Goal: Task Accomplishment & Management: Complete application form

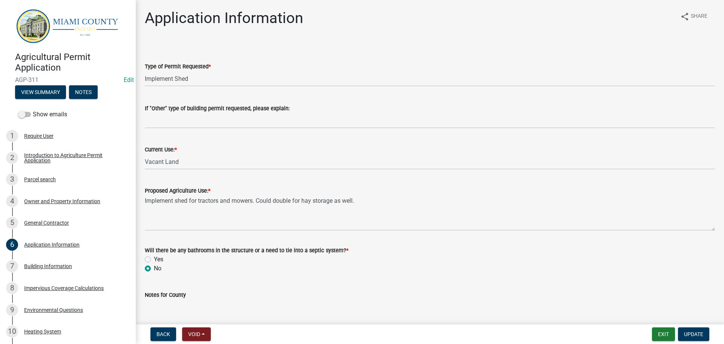
select select "e5ad45bb-a1e6-4b4c-93a2-1a7ea2f1db3c"
click at [652, 334] on button "Exit" at bounding box center [663, 334] width 23 height 14
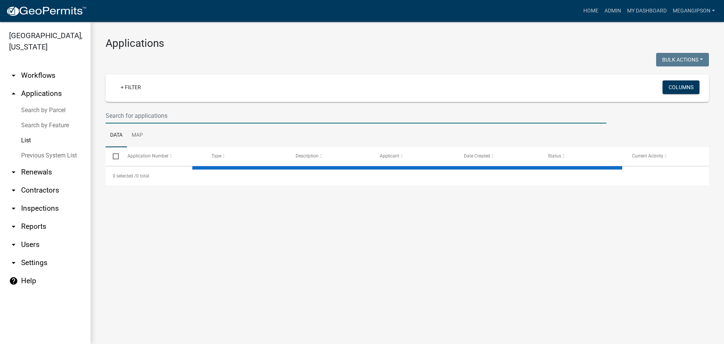
select select "3: 100"
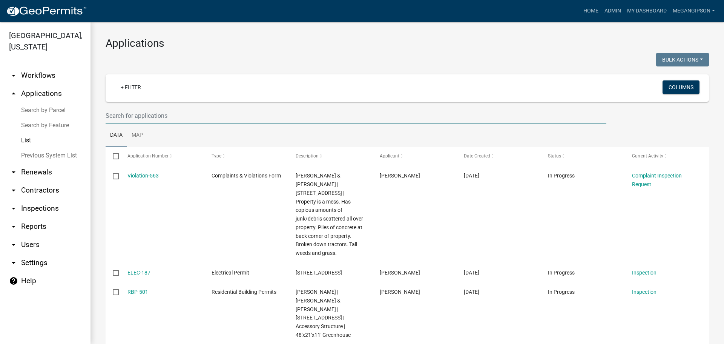
click at [151, 123] on input "text" at bounding box center [356, 115] width 501 height 15
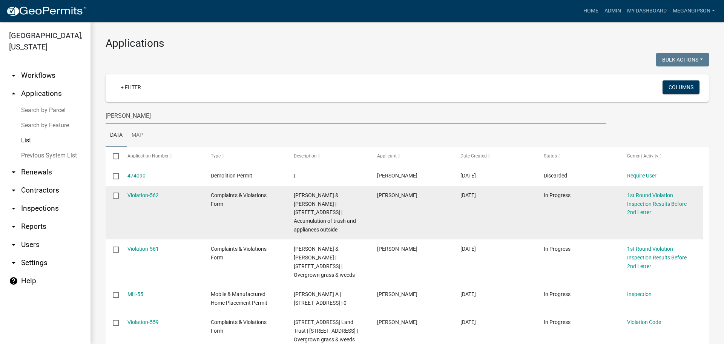
scroll to position [38, 0]
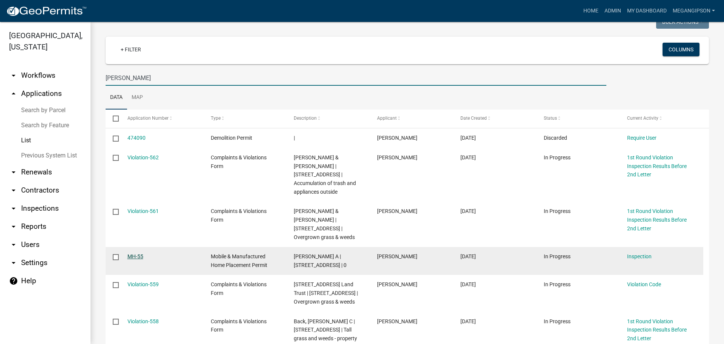
type input "[PERSON_NAME]"
click at [135, 259] on link "MH-55" at bounding box center [136, 256] width 16 height 6
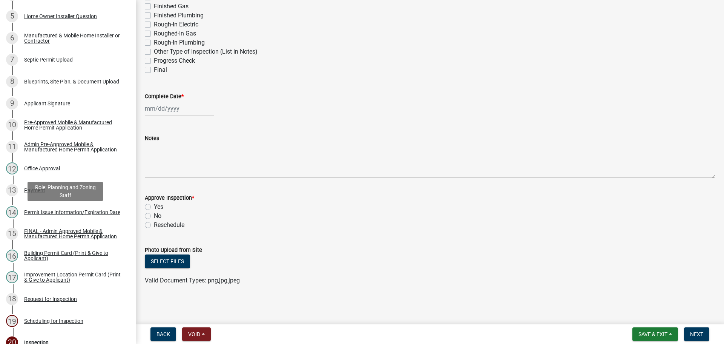
scroll to position [430, 0]
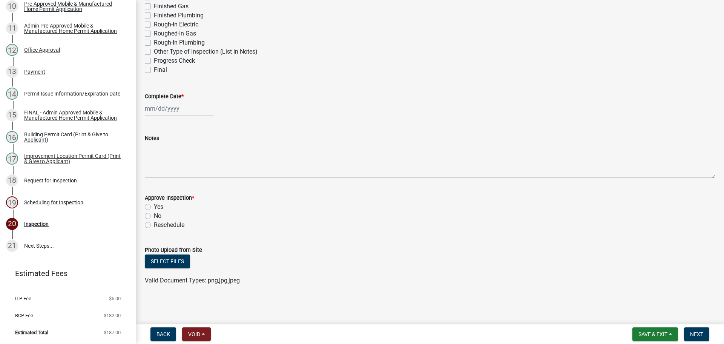
click at [61, 178] on div "Request for Inspection" at bounding box center [50, 180] width 53 height 5
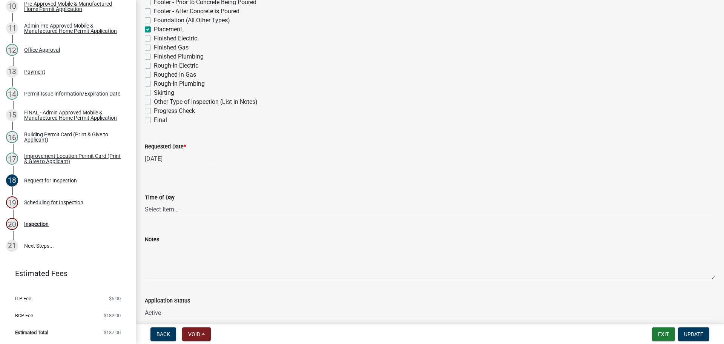
scroll to position [226, 0]
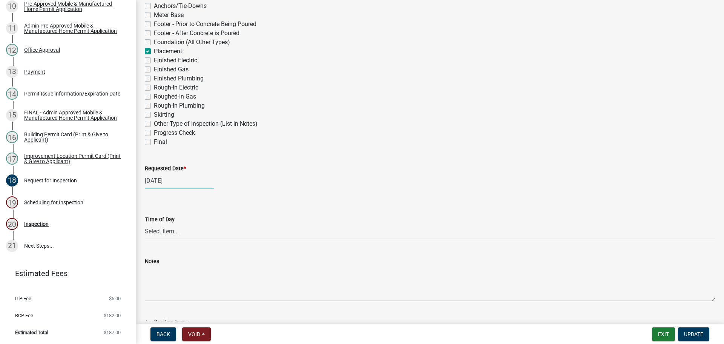
click at [171, 188] on div "[DATE]" at bounding box center [179, 180] width 69 height 15
select select "10"
select select "2025"
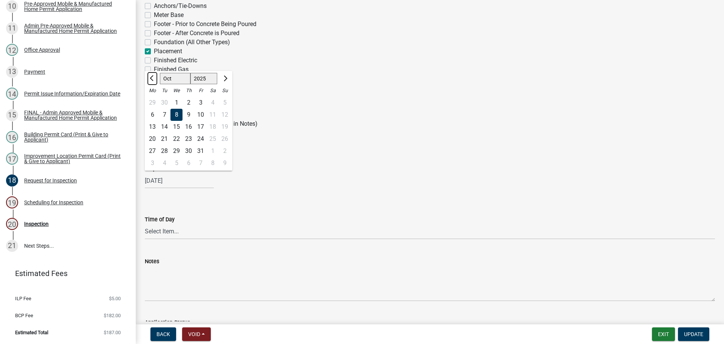
click at [153, 81] on span "Previous month" at bounding box center [153, 78] width 6 height 6
select select "9"
click at [182, 121] on div "10" at bounding box center [177, 115] width 12 height 12
type input "[DATE]"
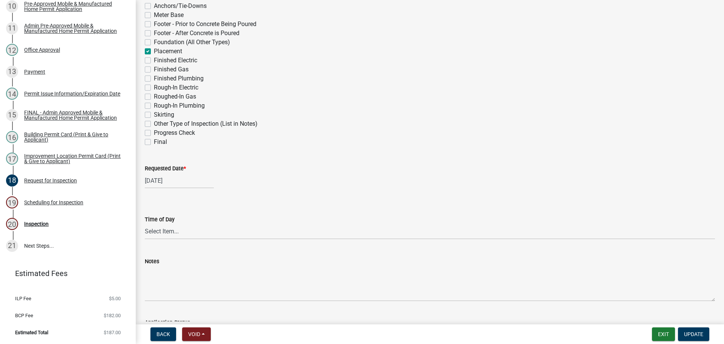
scroll to position [356, 0]
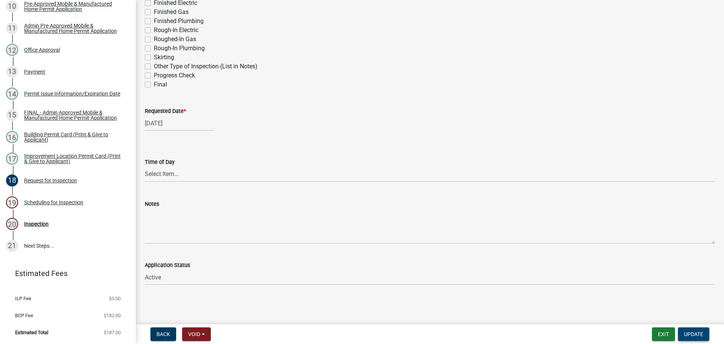
click at [692, 331] on span "Update" at bounding box center [693, 334] width 19 height 6
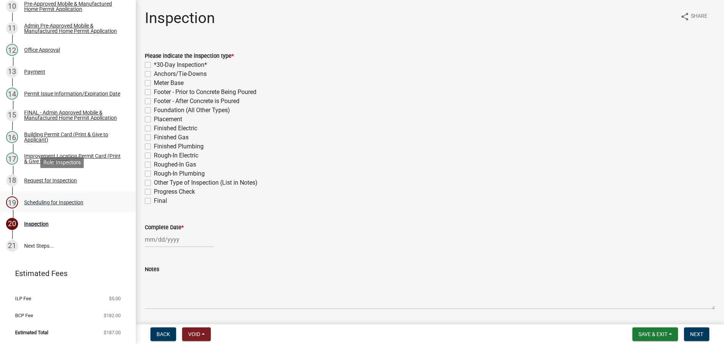
click at [72, 200] on div "Scheduling for Inspection" at bounding box center [53, 202] width 59 height 5
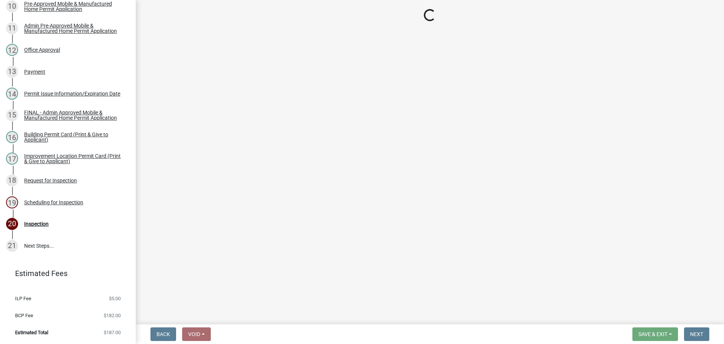
select select "25b75ae6-03c7-4280-9b34-fcf63005d5e5"
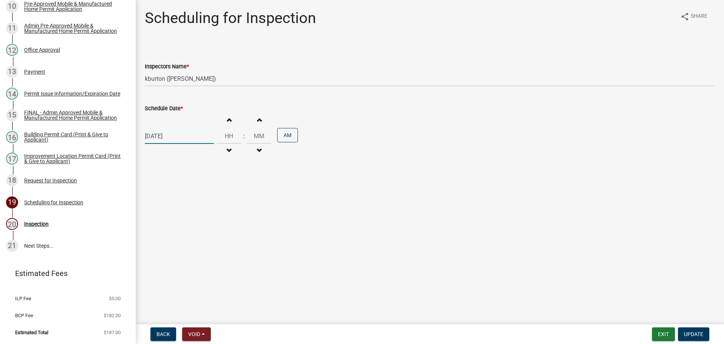
click at [159, 144] on div "[DATE]" at bounding box center [179, 135] width 69 height 15
select select "10"
select select "2025"
click at [155, 161] on span "Previous month" at bounding box center [153, 158] width 6 height 6
select select "9"
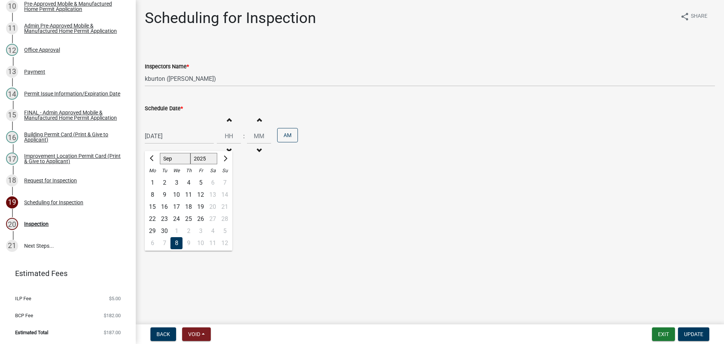
click at [182, 201] on div "10" at bounding box center [177, 195] width 12 height 12
type input "[DATE]"
click at [688, 335] on span "Update" at bounding box center [693, 334] width 19 height 6
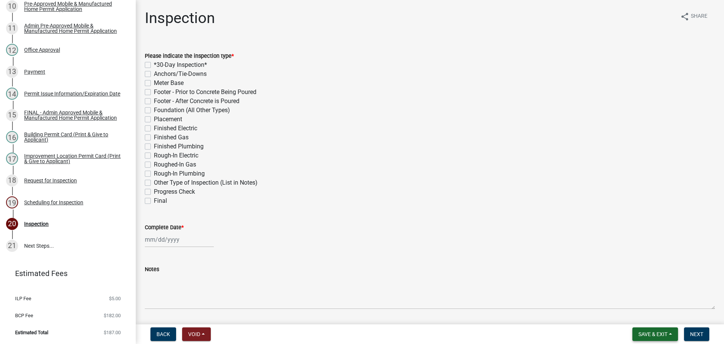
click at [661, 334] on span "Save & Exit" at bounding box center [653, 334] width 29 height 6
click at [629, 314] on button "Save & Exit" at bounding box center [648, 312] width 60 height 18
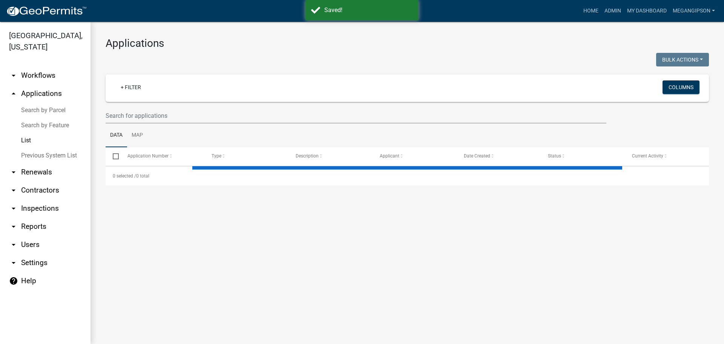
select select "3: 100"
